Goal: Find specific page/section: Find specific page/section

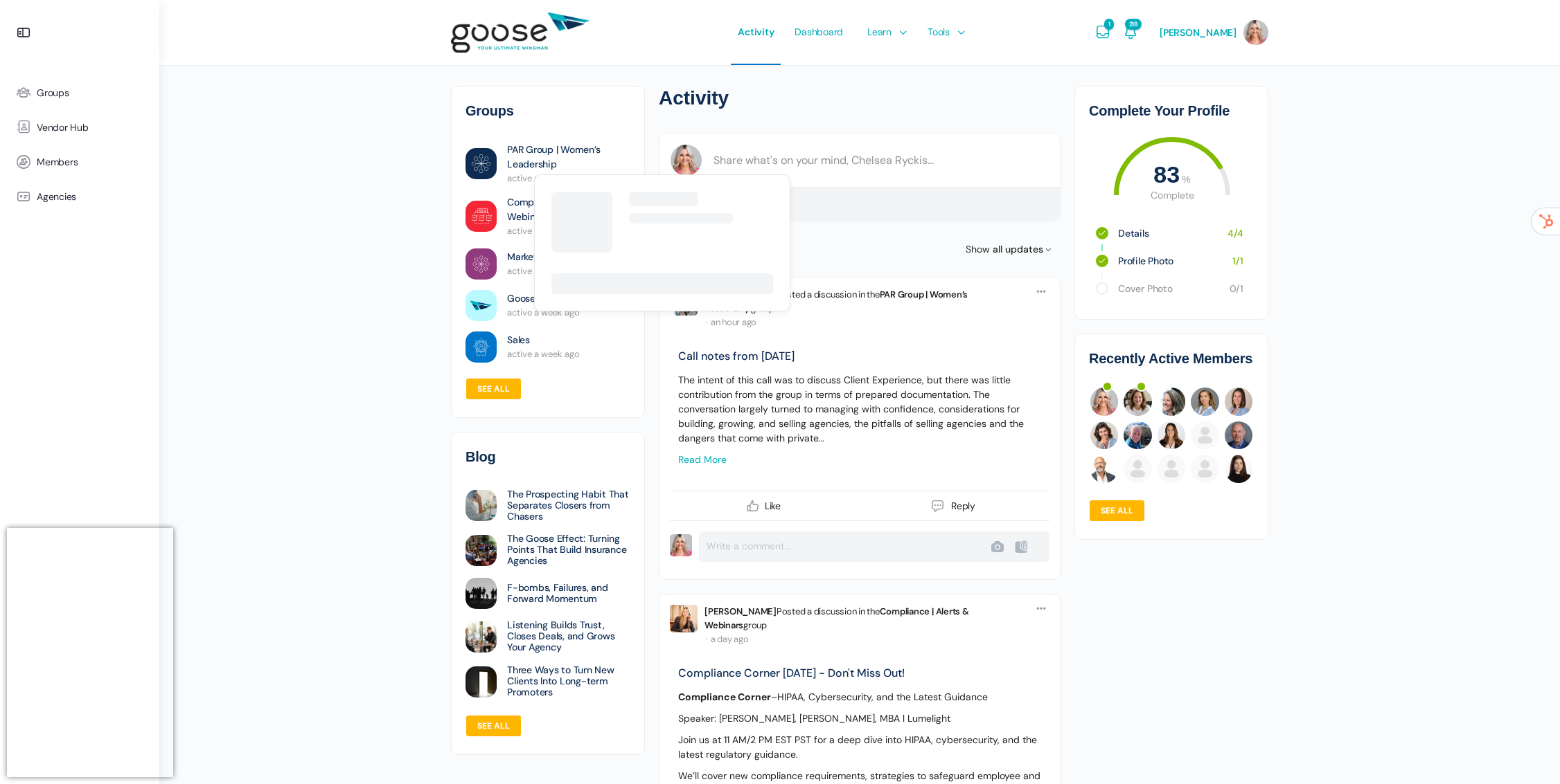
click at [536, 151] on link "PAR Group | Women’s Leadership" at bounding box center [569, 158] width 123 height 29
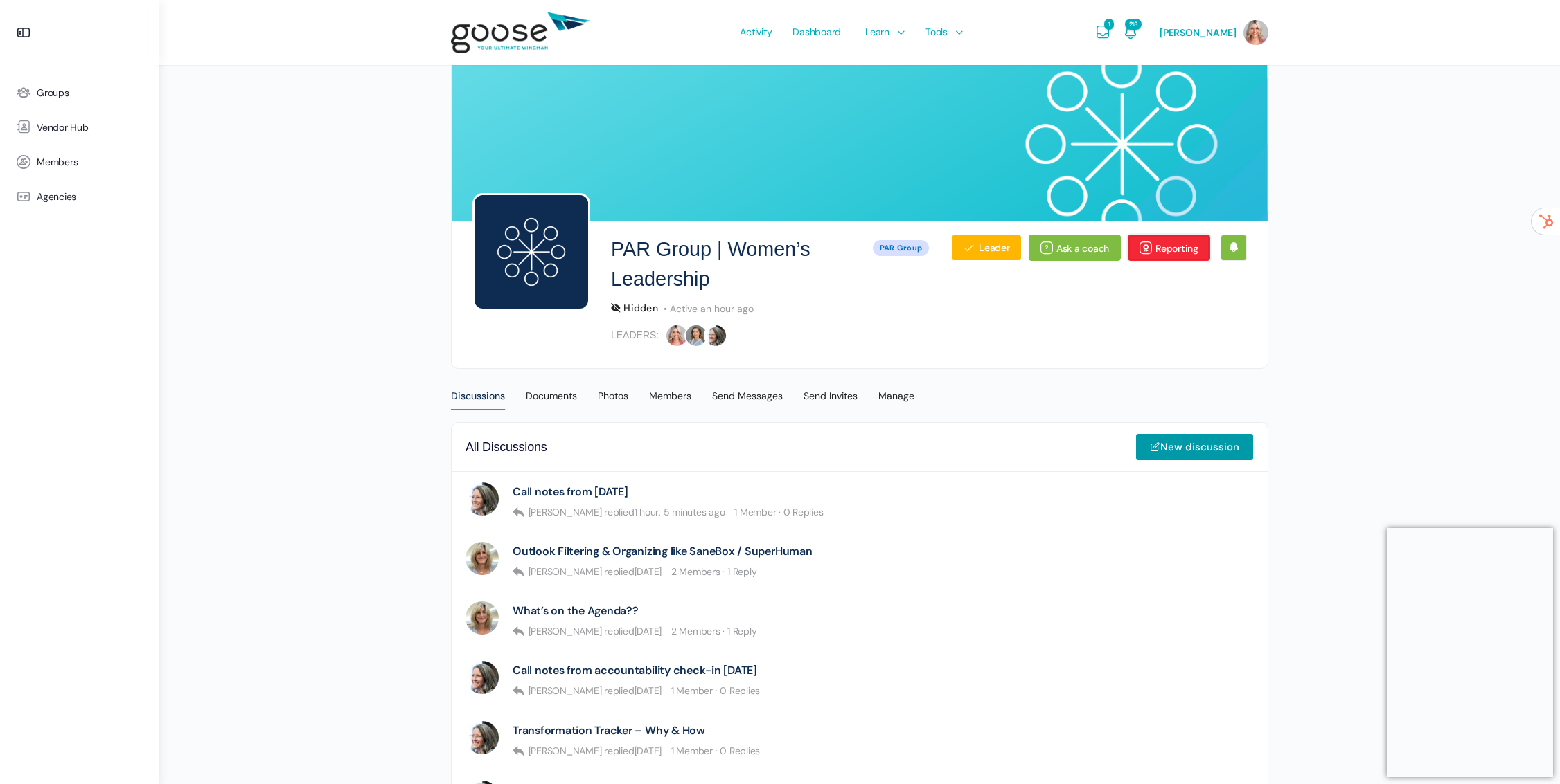
click at [1178, 248] on link "Reporting" at bounding box center [1168, 248] width 82 height 26
